Goal: Navigation & Orientation: Understand site structure

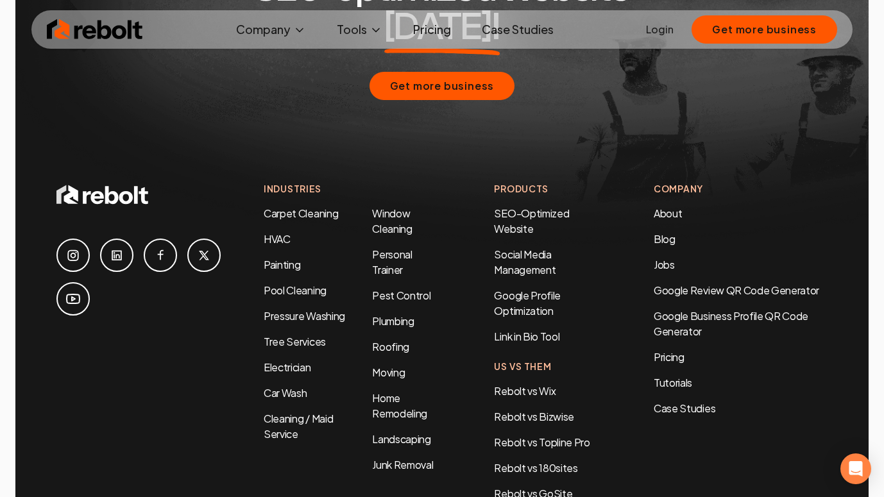
scroll to position [6053, 0]
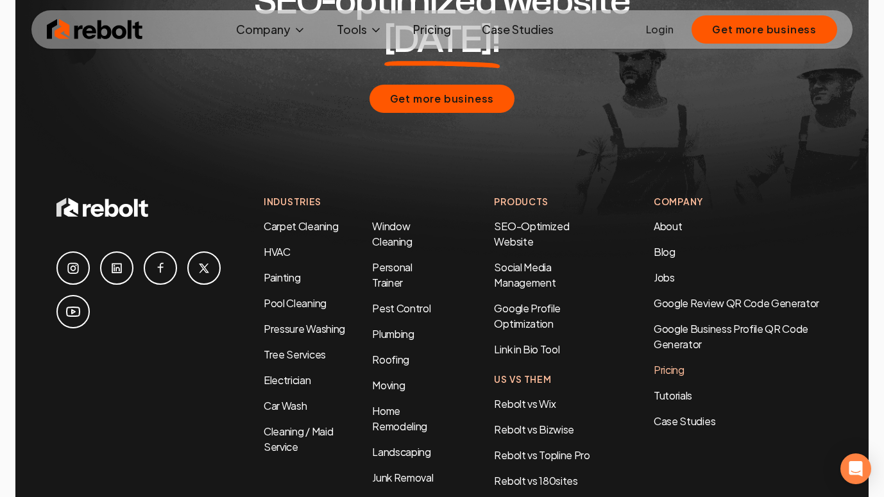
click at [674, 362] on link "Pricing" at bounding box center [741, 369] width 174 height 15
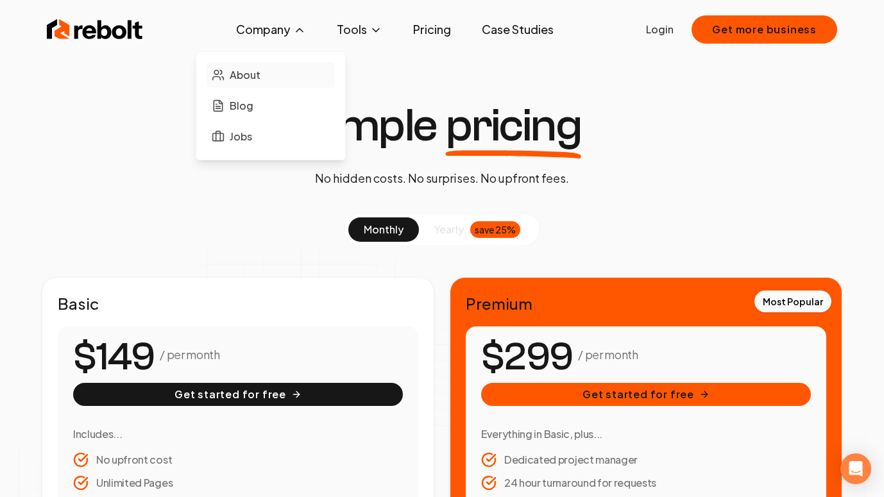
click at [245, 72] on span "About" at bounding box center [245, 74] width 31 height 15
